Goal: Transaction & Acquisition: Book appointment/travel/reservation

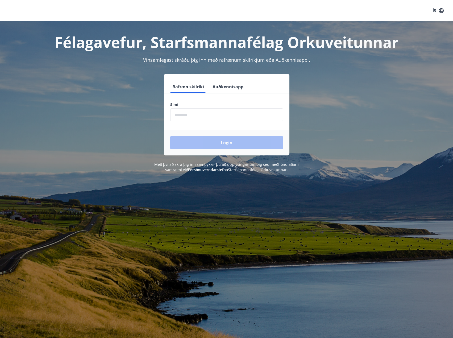
click at [225, 85] on button "Auðkennisapp" at bounding box center [228, 86] width 35 height 13
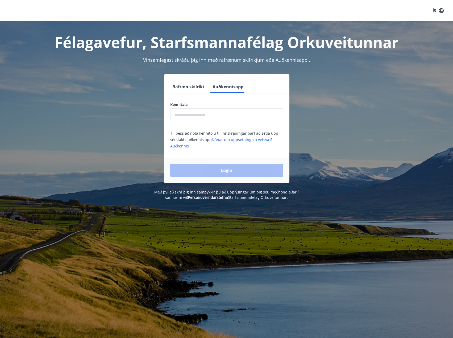
click at [198, 113] on input "text" at bounding box center [226, 114] width 113 height 13
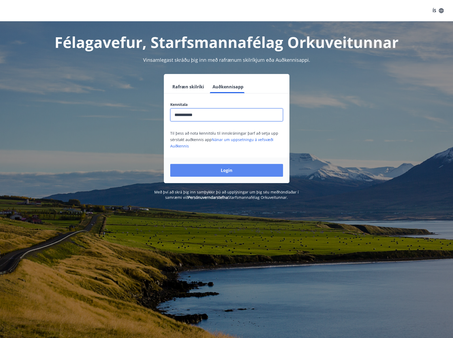
type input "**********"
click at [228, 168] on button "Login" at bounding box center [226, 170] width 113 height 13
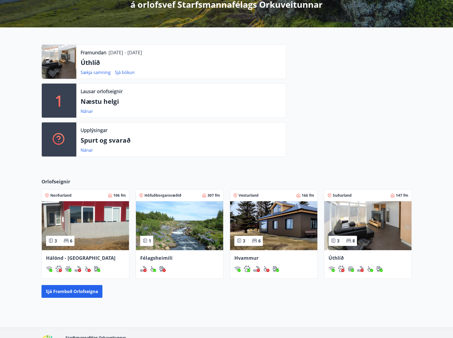
scroll to position [106, 0]
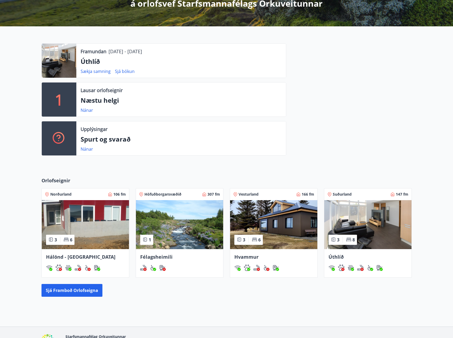
click at [100, 219] on img at bounding box center [85, 224] width 87 height 49
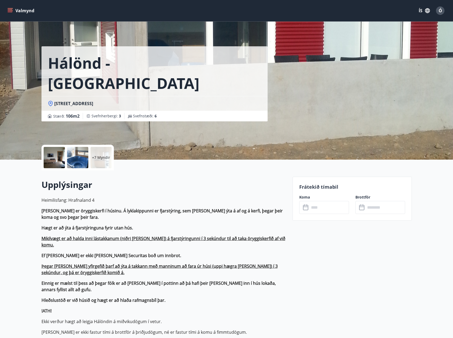
click at [13, 8] on icon "menu" at bounding box center [9, 10] width 5 height 5
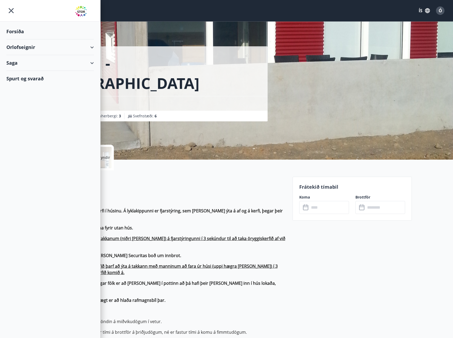
click at [87, 50] on div "Orlofseignir" at bounding box center [50, 47] width 88 height 16
click at [33, 71] on div "Bókunardagatal" at bounding box center [50, 71] width 79 height 11
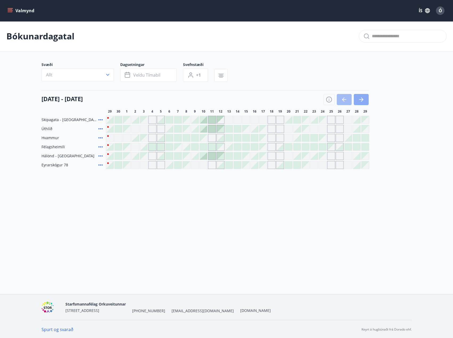
click at [362, 101] on icon "button" at bounding box center [362, 99] width 2 height 4
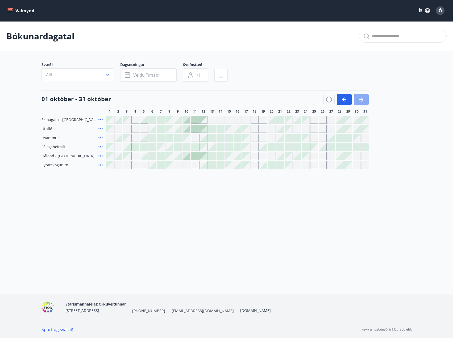
click at [364, 100] on icon "button" at bounding box center [361, 99] width 6 height 6
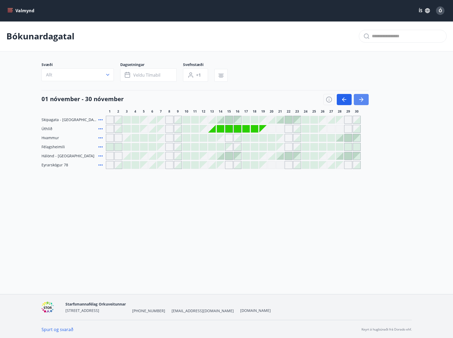
click at [364, 100] on icon "button" at bounding box center [361, 99] width 6 height 6
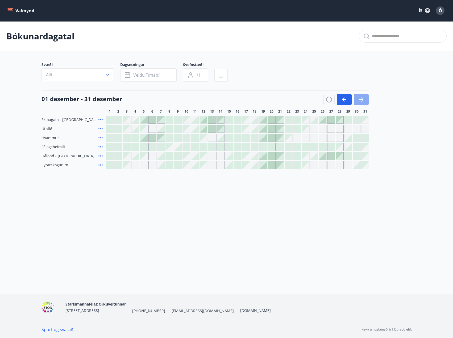
click at [364, 100] on icon "button" at bounding box center [361, 99] width 6 height 6
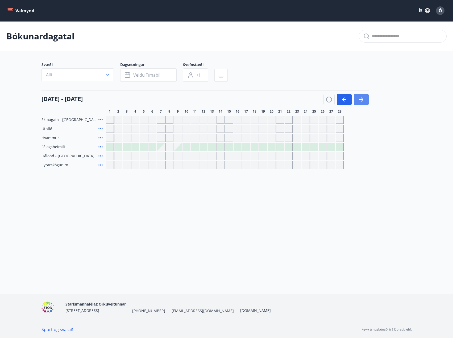
click at [365, 102] on button "button" at bounding box center [361, 99] width 15 height 11
click at [361, 97] on icon "button" at bounding box center [361, 99] width 6 height 6
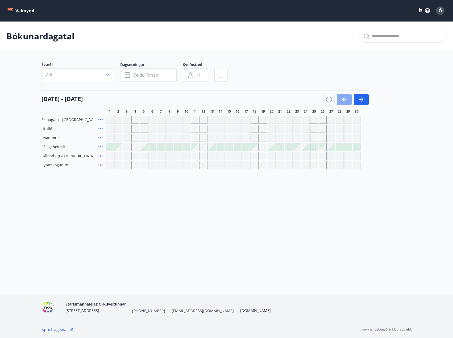
click at [348, 100] on button "button" at bounding box center [344, 99] width 15 height 11
click at [100, 129] on icon at bounding box center [100, 129] width 6 height 6
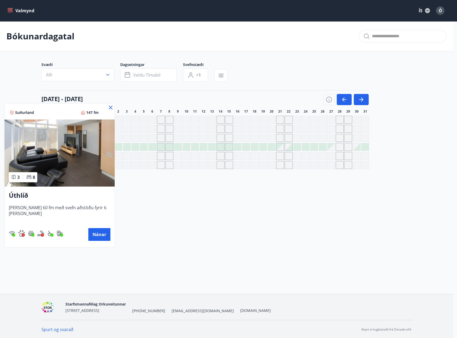
click at [109, 107] on icon at bounding box center [111, 108] width 4 height 4
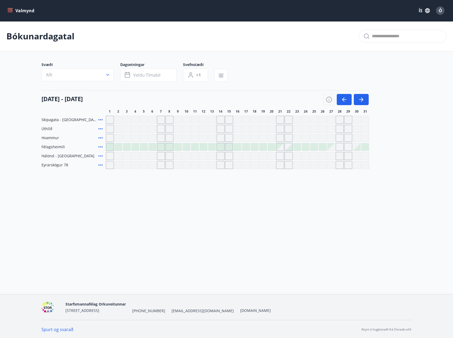
click at [332, 57] on main "Bókunardagatal Svæði Allt Dagsetningar Veldu tímabil Svefnstæði +1 01 mars - 31…" at bounding box center [226, 95] width 453 height 148
click at [345, 101] on icon "button" at bounding box center [344, 99] width 6 height 6
click at [330, 99] on icon "button" at bounding box center [329, 99] width 6 height 6
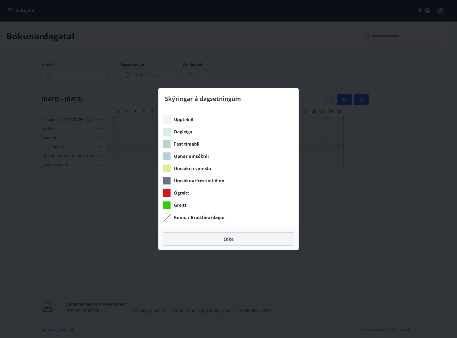
click at [228, 238] on button "Loka" at bounding box center [228, 238] width 131 height 13
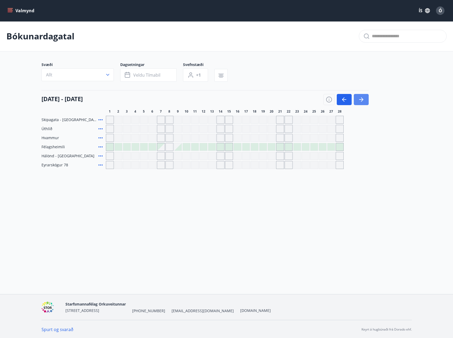
click at [363, 97] on icon "button" at bounding box center [361, 99] width 6 height 6
click at [347, 99] on icon "button" at bounding box center [344, 99] width 6 height 6
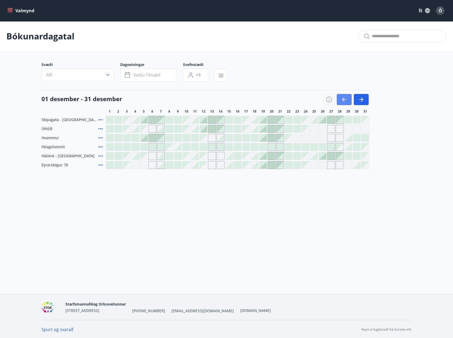
click at [341, 100] on icon "button" at bounding box center [344, 99] width 6 height 6
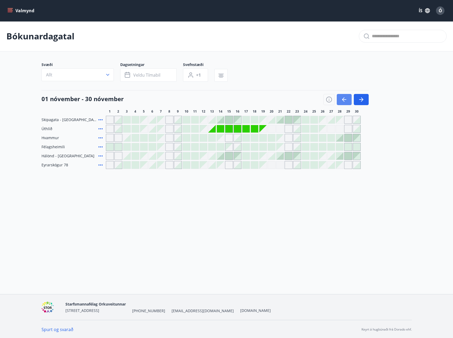
click at [341, 100] on icon "button" at bounding box center [344, 99] width 6 height 6
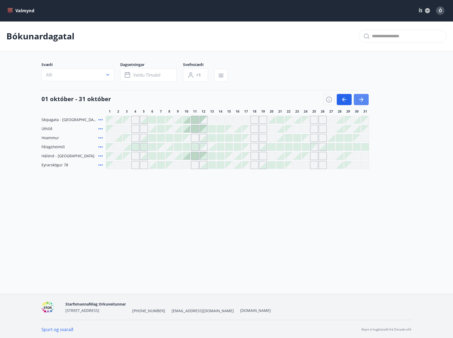
click at [362, 102] on icon "button" at bounding box center [361, 99] width 6 height 6
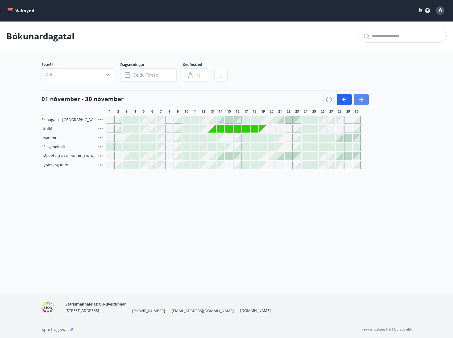
click at [362, 98] on icon "button" at bounding box center [361, 99] width 6 height 6
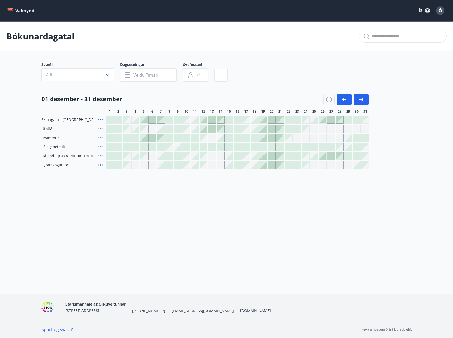
click at [364, 99] on icon "button" at bounding box center [361, 99] width 6 height 6
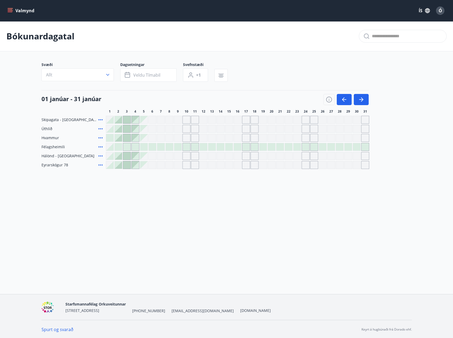
click at [99, 155] on icon at bounding box center [100, 156] width 6 height 6
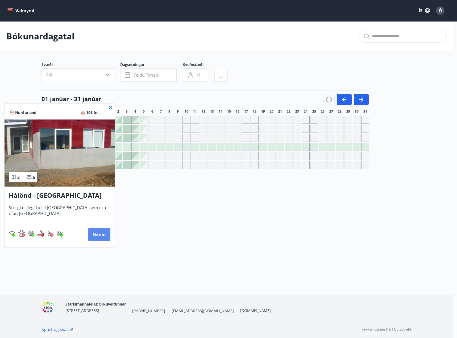
click at [95, 237] on button "Nánar" at bounding box center [99, 234] width 22 height 13
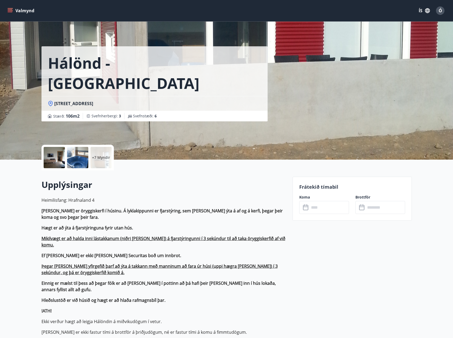
click at [9, 9] on icon "menu" at bounding box center [9, 10] width 5 height 5
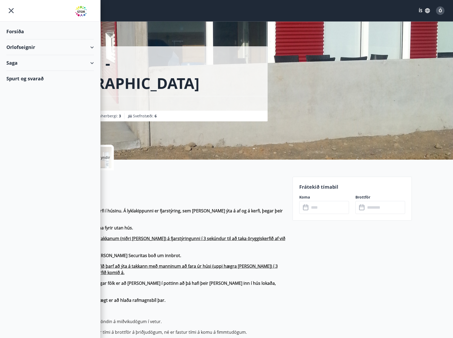
click at [31, 31] on div "Forsíða" at bounding box center [50, 32] width 88 height 16
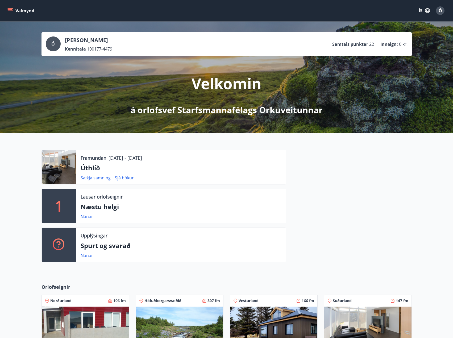
click at [27, 12] on button "Valmynd" at bounding box center [21, 11] width 30 height 10
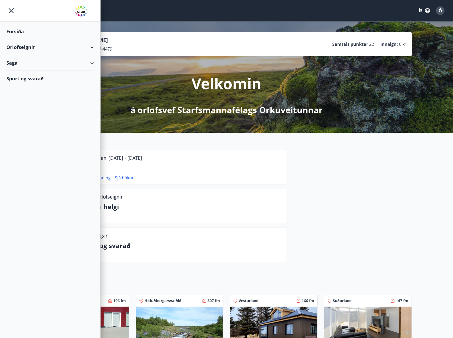
click at [31, 47] on div "Orlofseignir" at bounding box center [50, 47] width 88 height 16
click at [35, 73] on div "Bókunardagatal" at bounding box center [50, 71] width 79 height 11
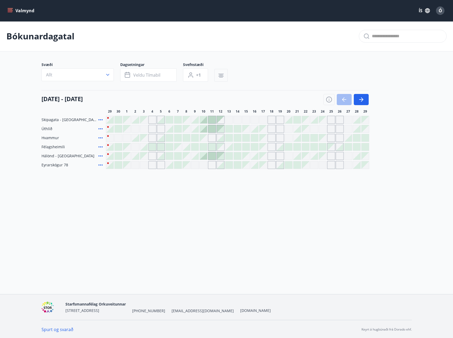
click at [216, 77] on button "button" at bounding box center [220, 75] width 13 height 13
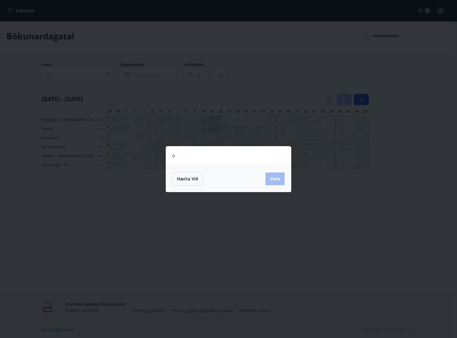
click at [292, 71] on div "0 Hætta við Vista" at bounding box center [228, 169] width 457 height 338
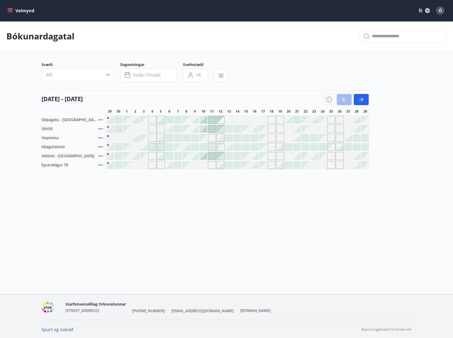
click at [369, 96] on div "29 september - 29 október 29 30 1 2 3 4 5 6 7 8 9 10 11 12 13 14 15 16 17 18 19…" at bounding box center [227, 101] width 370 height 23
click at [365, 99] on button "button" at bounding box center [361, 99] width 15 height 11
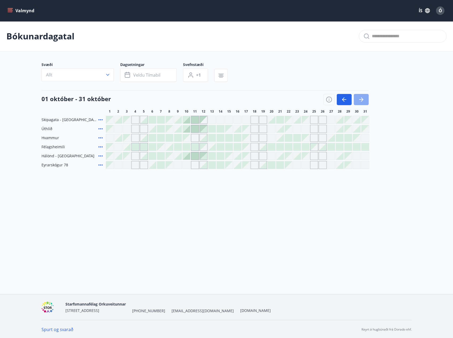
click at [361, 96] on button "button" at bounding box center [361, 99] width 15 height 11
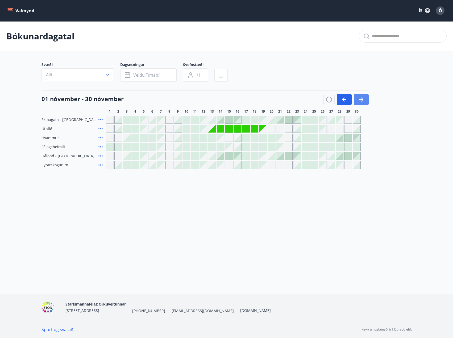
click at [362, 100] on icon "button" at bounding box center [361, 99] width 4 height 1
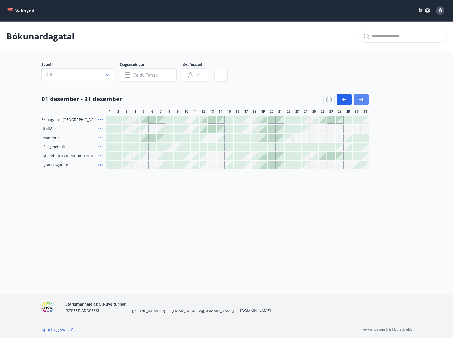
click at [362, 100] on icon "button" at bounding box center [361, 99] width 4 height 1
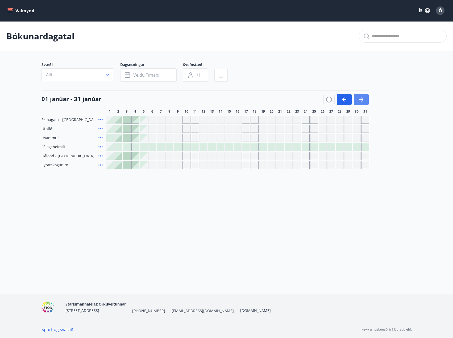
click at [362, 100] on icon "button" at bounding box center [361, 99] width 4 height 1
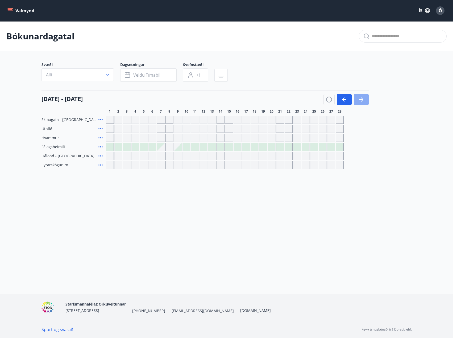
click at [362, 100] on icon "button" at bounding box center [361, 99] width 4 height 1
click at [338, 101] on button "button" at bounding box center [344, 99] width 15 height 11
click at [301, 65] on div "Svæði Allt Dagsetningar Veldu tímabil Svefnstæði +1" at bounding box center [227, 73] width 370 height 22
click at [359, 99] on icon "button" at bounding box center [361, 99] width 6 height 6
click at [372, 66] on div "Svæði Allt Dagsetningar Veldu tímabil Svefnstæði +1" at bounding box center [227, 73] width 370 height 22
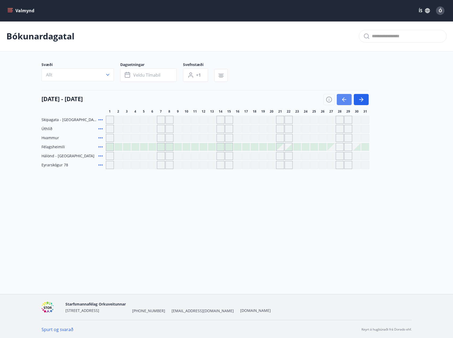
click at [344, 99] on icon "button" at bounding box center [344, 99] width 6 height 6
click at [364, 99] on icon "button" at bounding box center [361, 99] width 6 height 6
click at [301, 63] on div "Svæði Allt Dagsetningar Veldu tímabil Svefnstæði +1" at bounding box center [227, 73] width 370 height 22
click at [6, 12] on div "Valmynd ÍS Ó" at bounding box center [226, 10] width 453 height 21
click at [10, 10] on icon "menu" at bounding box center [10, 9] width 5 height 1
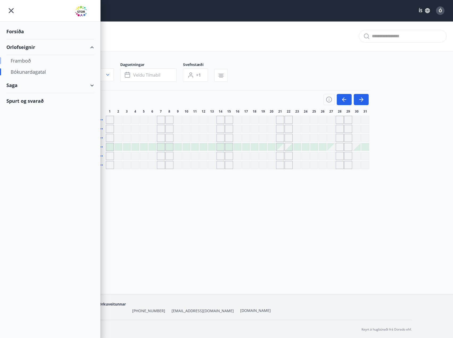
click at [26, 61] on div "Framboð" at bounding box center [50, 60] width 79 height 11
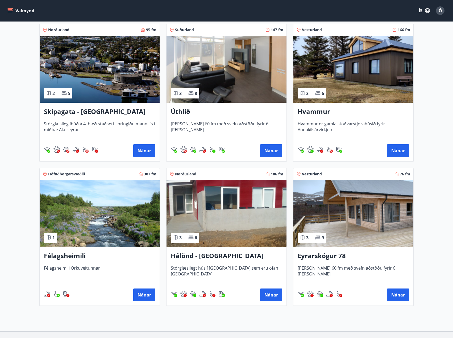
scroll to position [106, 0]
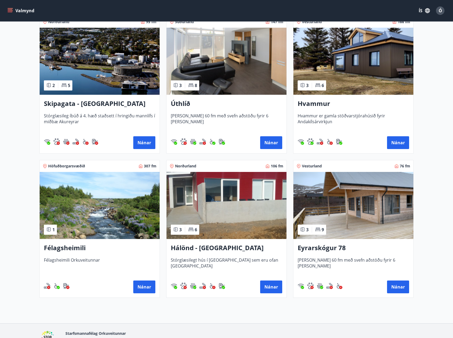
click at [229, 194] on img at bounding box center [227, 205] width 120 height 67
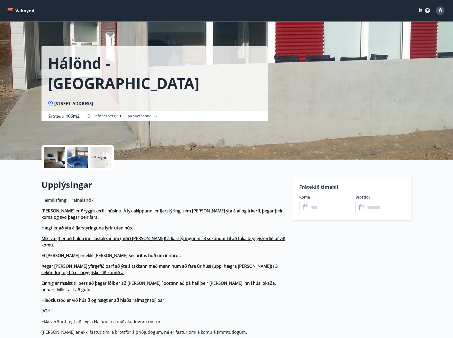
click at [326, 212] on input "text" at bounding box center [330, 207] width 40 height 13
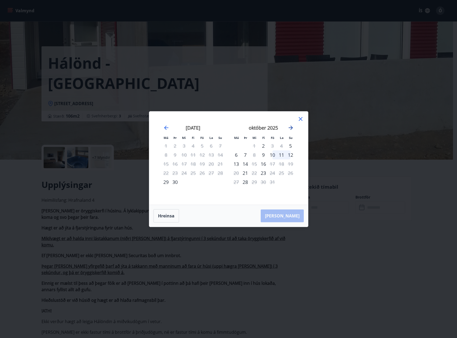
click at [290, 128] on icon "Move forward to switch to the next month." at bounding box center [291, 128] width 6 height 6
click at [291, 128] on icon "Move forward to switch to the next month." at bounding box center [291, 128] width 4 height 4
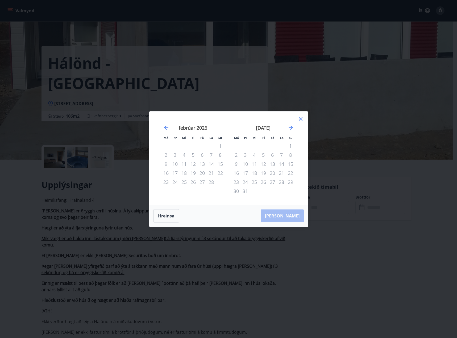
click at [300, 120] on icon at bounding box center [301, 119] width 6 height 6
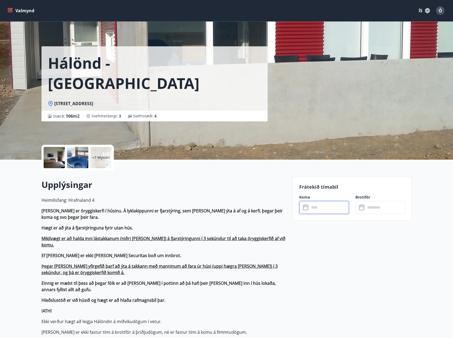
click at [13, 11] on button "Valmynd" at bounding box center [21, 11] width 30 height 10
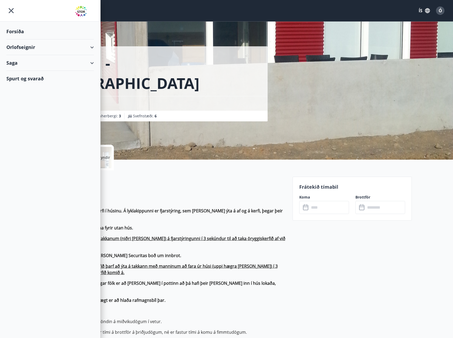
click at [36, 48] on div "Orlofseignir" at bounding box center [50, 47] width 88 height 16
click at [36, 75] on div "Bókunardagatal" at bounding box center [50, 71] width 79 height 11
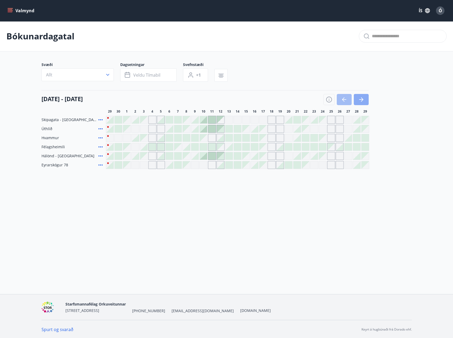
click at [362, 100] on icon "button" at bounding box center [361, 99] width 4 height 1
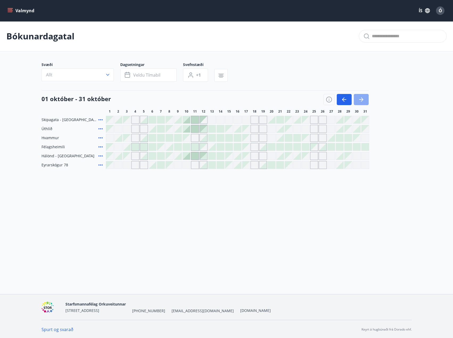
click at [362, 100] on icon "button" at bounding box center [361, 99] width 4 height 1
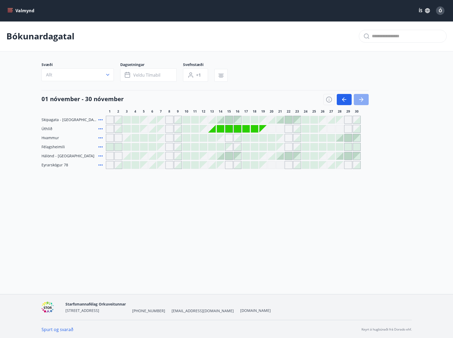
click at [364, 101] on icon "button" at bounding box center [361, 99] width 6 height 6
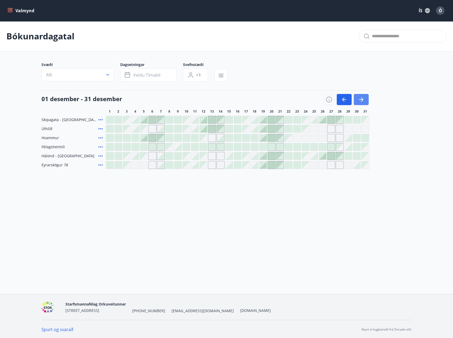
click at [363, 102] on icon "button" at bounding box center [361, 99] width 6 height 6
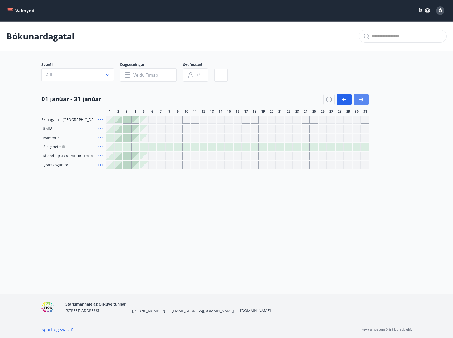
click at [362, 100] on icon "button" at bounding box center [362, 99] width 2 height 4
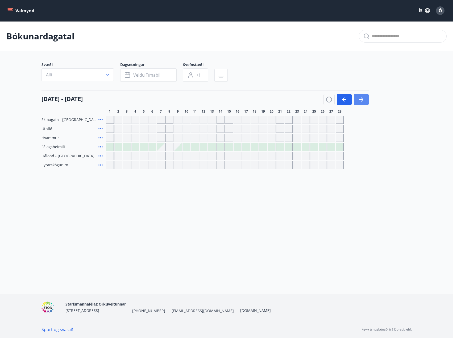
click at [362, 100] on icon "button" at bounding box center [362, 99] width 2 height 4
click at [131, 155] on div "Gráir dagar eru ekki bókanlegir" at bounding box center [127, 156] width 8 height 8
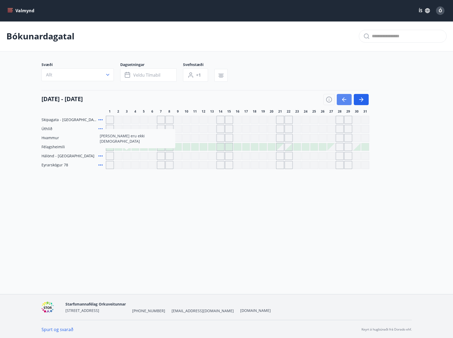
drag, startPoint x: 341, startPoint y: 100, endPoint x: 363, endPoint y: 99, distance: 21.3
click at [341, 100] on icon "button" at bounding box center [344, 99] width 6 height 6
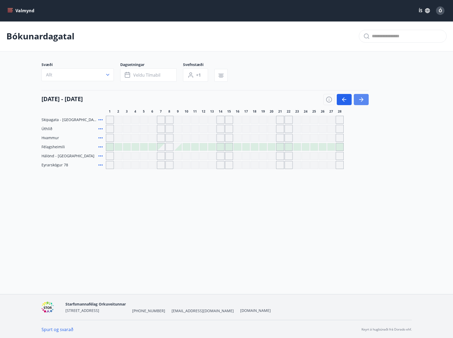
click at [363, 99] on icon "button" at bounding box center [361, 99] width 6 height 6
click at [205, 157] on div "Gráir dagar eru ekki bókanlegir" at bounding box center [204, 156] width 8 height 8
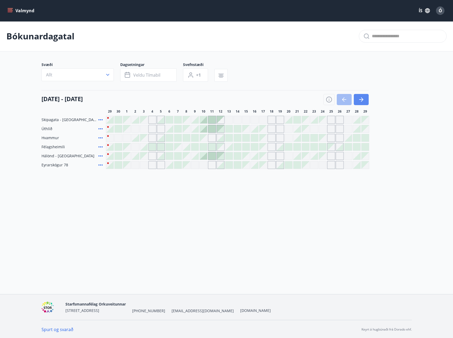
click at [364, 99] on icon "button" at bounding box center [361, 99] width 6 height 6
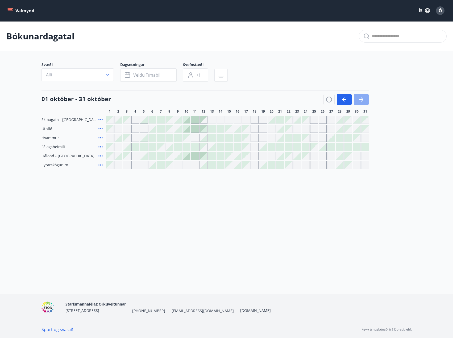
click at [364, 99] on icon "button" at bounding box center [361, 99] width 6 height 6
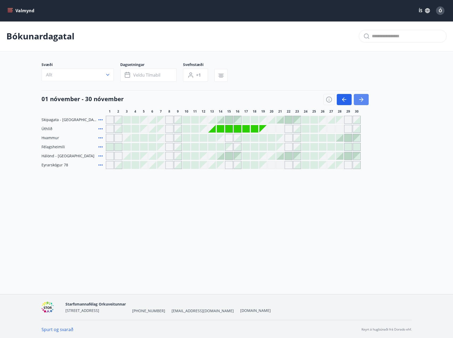
click at [364, 99] on icon "button" at bounding box center [361, 99] width 6 height 6
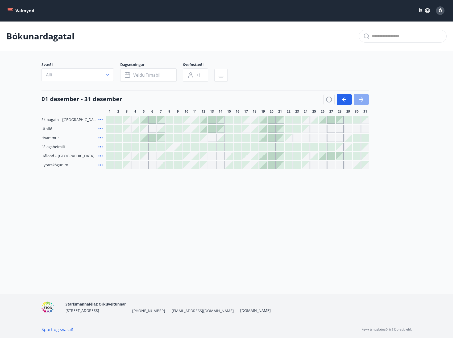
click at [365, 99] on button "button" at bounding box center [361, 99] width 15 height 11
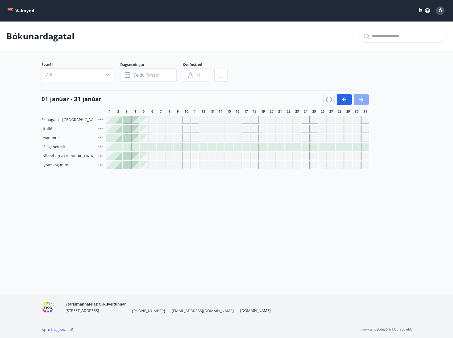
click at [365, 99] on button "button" at bounding box center [361, 99] width 15 height 11
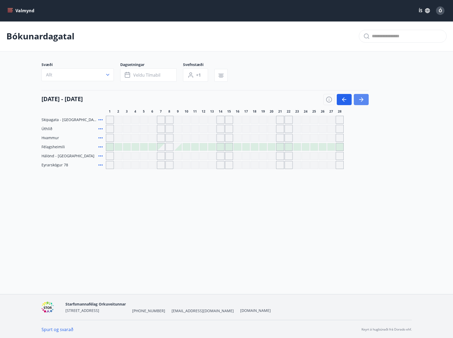
click at [365, 99] on button "button" at bounding box center [361, 99] width 15 height 11
click at [341, 100] on button "button" at bounding box center [344, 99] width 15 height 11
click at [364, 98] on icon "button" at bounding box center [361, 99] width 6 height 6
drag, startPoint x: 42, startPoint y: 99, endPoint x: 122, endPoint y: 105, distance: 80.4
click at [122, 105] on div "01 mars - 31 mars 1 2 3 4 5 6 7 8 9 10 11 12 13 14 15 16 17 18 19 20 21 22 23 2…" at bounding box center [227, 101] width 370 height 23
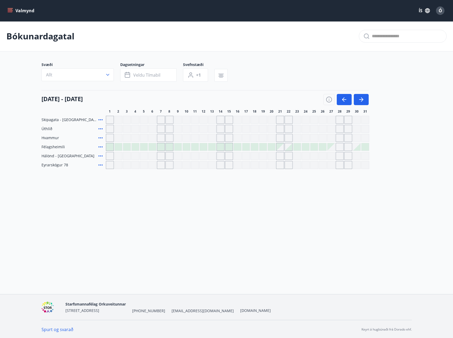
click at [72, 194] on div "Valmynd ÍS Ó Bókunardagatal Svæði Allt Dagsetningar Veldu tímabil Svefnstæði +1…" at bounding box center [226, 147] width 453 height 294
click at [127, 207] on div "Valmynd ÍS Ó Bókunardagatal Svæði Allt Dagsetningar Veldu tímabil Svefnstæði +1…" at bounding box center [226, 147] width 453 height 294
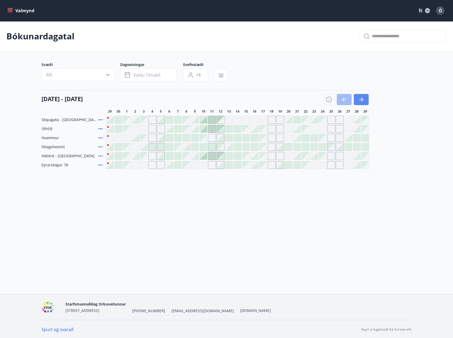
click at [361, 99] on icon "button" at bounding box center [361, 99] width 6 height 6
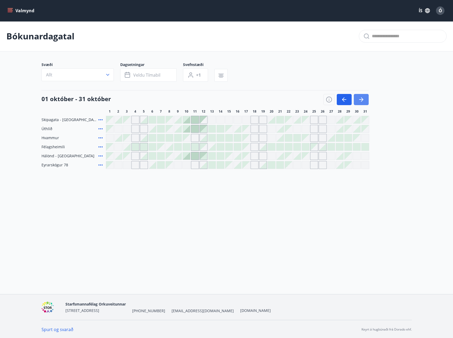
click at [361, 99] on icon "button" at bounding box center [361, 99] width 6 height 6
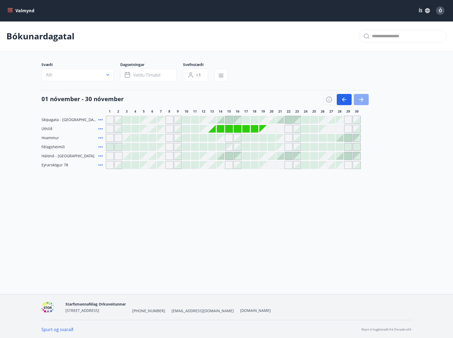
click at [361, 99] on icon "button" at bounding box center [361, 99] width 6 height 6
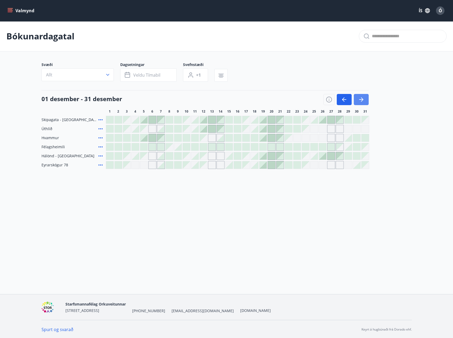
click at [361, 99] on icon "button" at bounding box center [361, 99] width 6 height 6
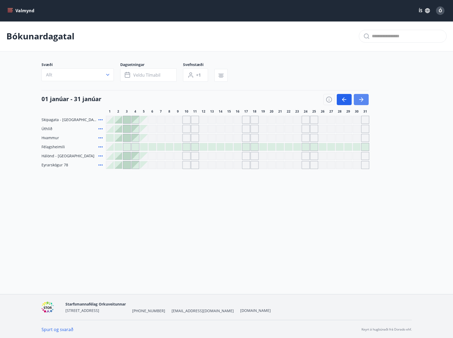
click at [361, 99] on icon "button" at bounding box center [361, 99] width 6 height 6
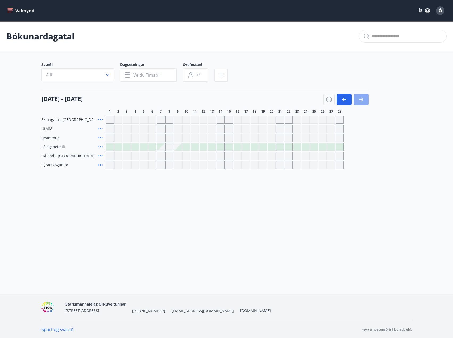
click at [361, 99] on icon "button" at bounding box center [361, 99] width 6 height 6
click at [345, 99] on icon "button" at bounding box center [344, 99] width 4 height 1
click at [362, 101] on icon "button" at bounding box center [361, 99] width 6 height 6
click at [344, 98] on icon "button" at bounding box center [344, 99] width 6 height 6
click at [364, 98] on icon "button" at bounding box center [361, 99] width 6 height 6
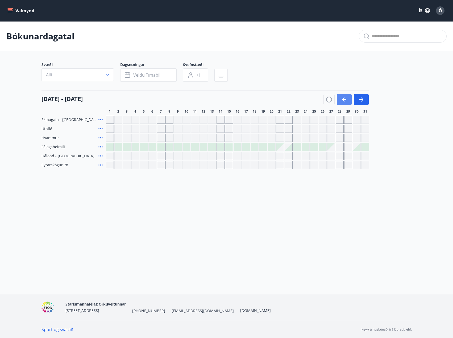
click at [347, 98] on icon "button" at bounding box center [344, 99] width 6 height 6
click at [366, 99] on button "button" at bounding box center [361, 99] width 15 height 11
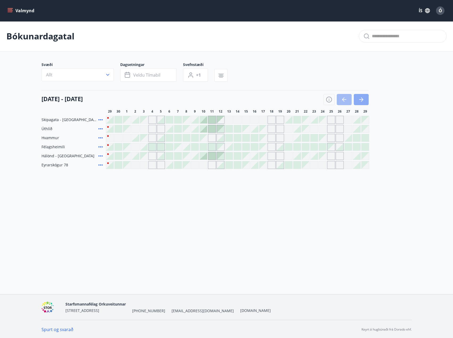
click at [363, 101] on icon "button" at bounding box center [361, 99] width 6 height 6
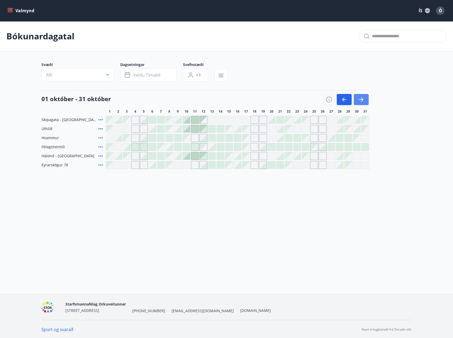
click at [363, 101] on icon "button" at bounding box center [361, 99] width 6 height 6
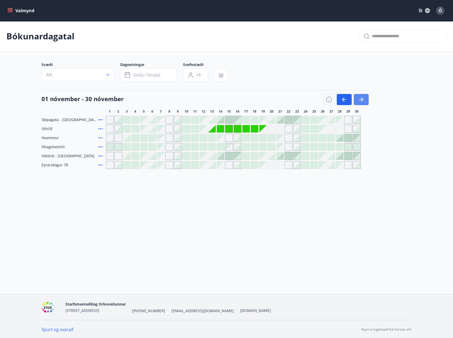
click at [363, 101] on icon "button" at bounding box center [361, 99] width 6 height 6
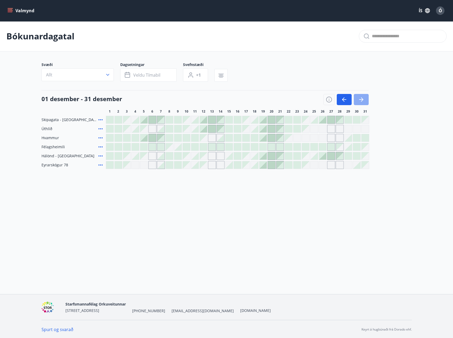
click at [363, 101] on icon "button" at bounding box center [361, 99] width 6 height 6
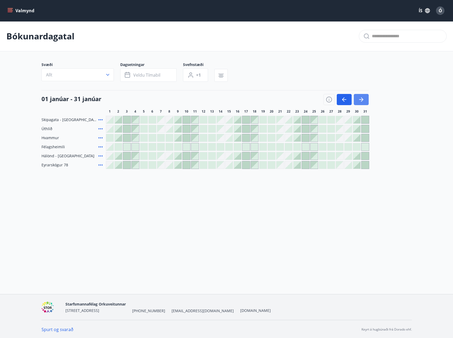
click at [363, 101] on icon "button" at bounding box center [361, 99] width 6 height 6
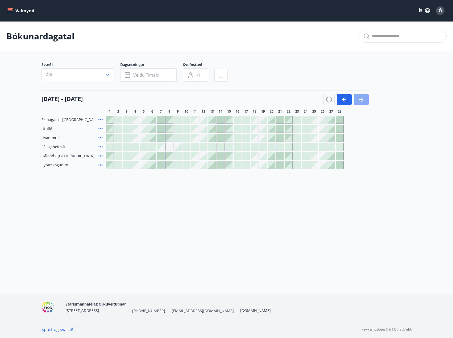
click at [363, 101] on icon "button" at bounding box center [361, 99] width 6 height 6
click at [204, 156] on div at bounding box center [203, 155] width 7 height 7
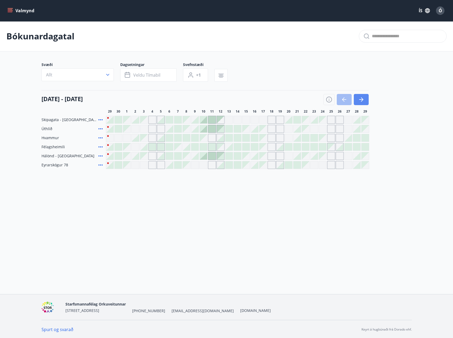
click at [363, 102] on icon "button" at bounding box center [361, 99] width 6 height 6
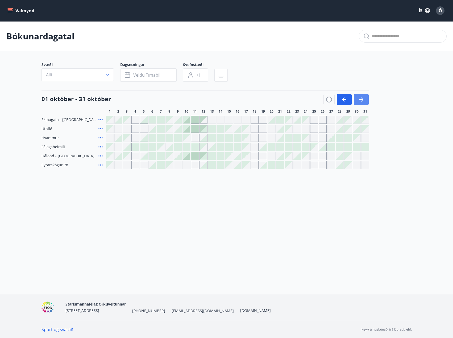
click at [363, 101] on icon "button" at bounding box center [361, 99] width 6 height 6
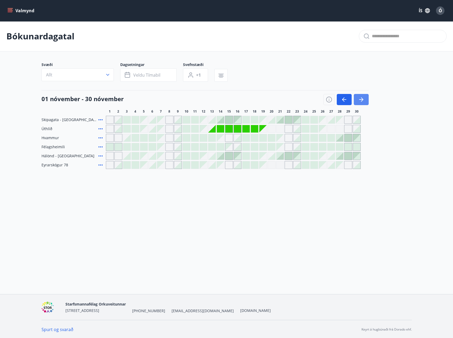
click at [366, 98] on button "button" at bounding box center [361, 99] width 15 height 11
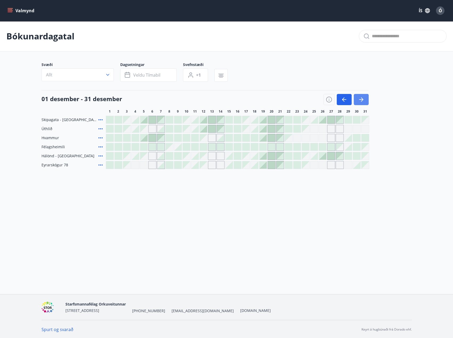
click at [365, 102] on button "button" at bounding box center [361, 99] width 15 height 11
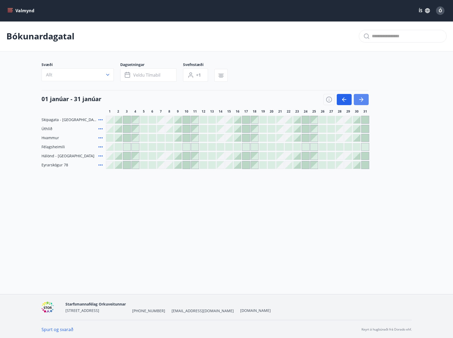
click at [365, 102] on button "button" at bounding box center [361, 99] width 15 height 11
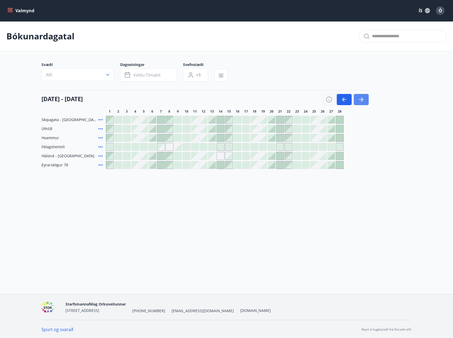
click at [365, 102] on button "button" at bounding box center [361, 99] width 15 height 11
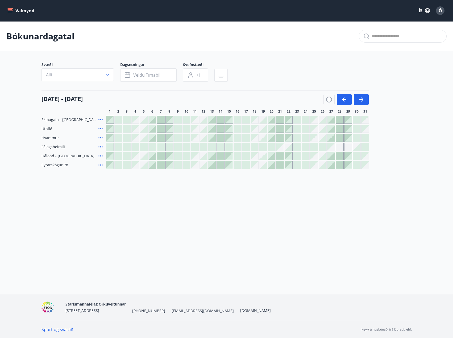
click at [146, 157] on div at bounding box center [143, 155] width 7 height 7
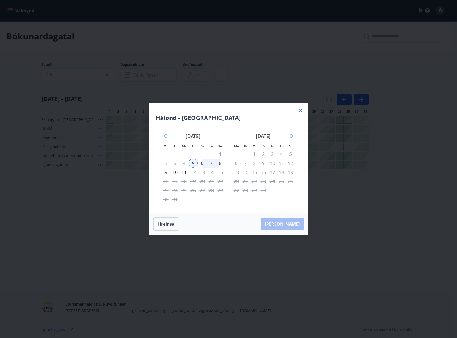
click at [175, 173] on div "10" at bounding box center [175, 172] width 9 height 9
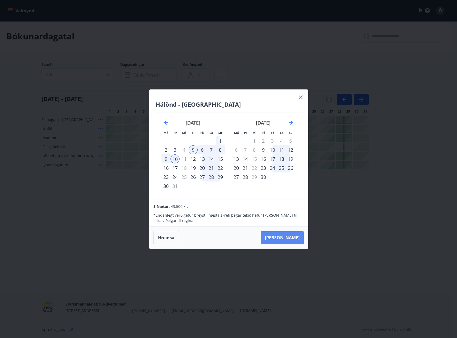
click at [294, 237] on button "Taka Frá" at bounding box center [282, 237] width 43 height 13
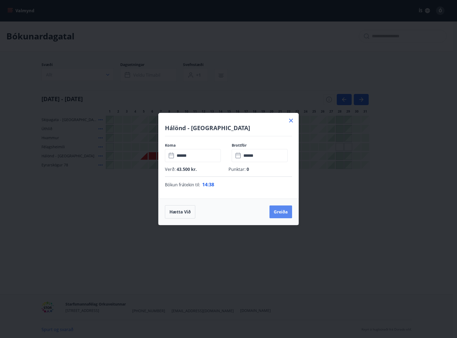
click at [283, 211] on button "Greiða" at bounding box center [281, 211] width 23 height 13
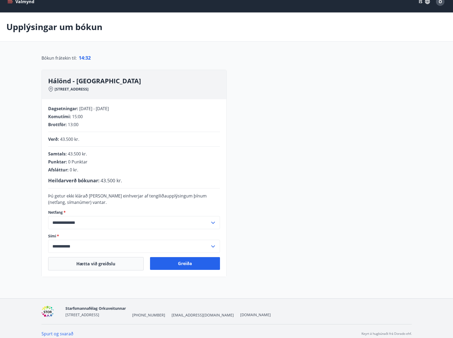
scroll to position [14, 0]
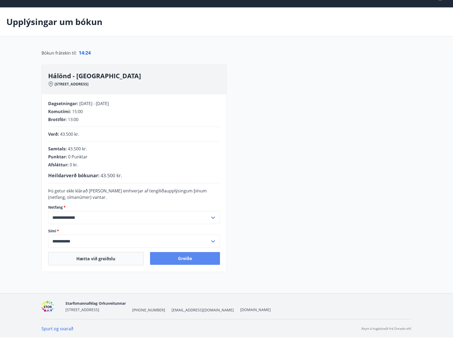
click at [191, 258] on button "Greiða" at bounding box center [185, 258] width 70 height 13
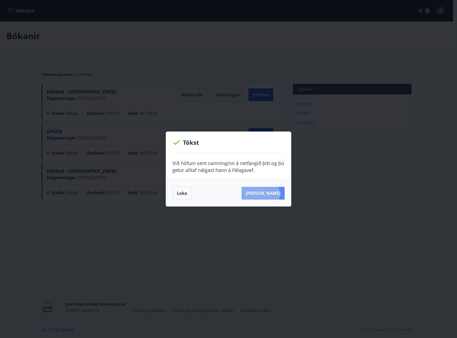
click at [269, 195] on button "[PERSON_NAME]" at bounding box center [263, 193] width 43 height 13
click at [181, 193] on button "Loka" at bounding box center [181, 193] width 19 height 13
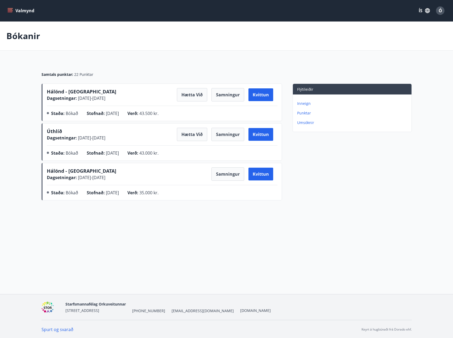
click at [362, 43] on div "Bókanir" at bounding box center [226, 36] width 453 height 29
click at [195, 45] on div "Bókanir" at bounding box center [226, 36] width 453 height 29
